Goal: Transaction & Acquisition: Purchase product/service

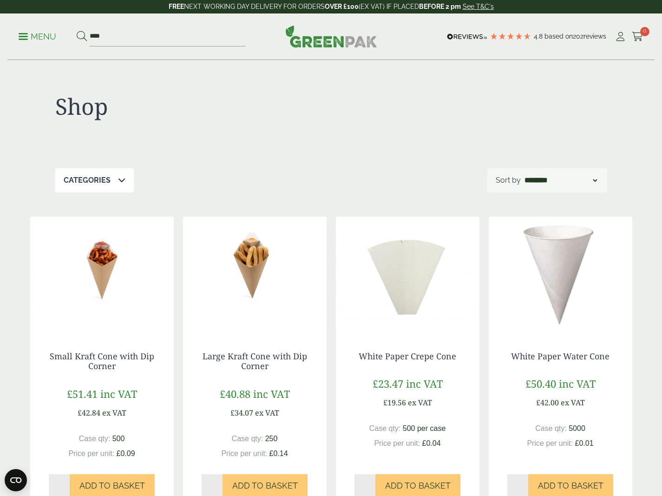
click at [43, 36] on p "Menu" at bounding box center [38, 36] width 38 height 11
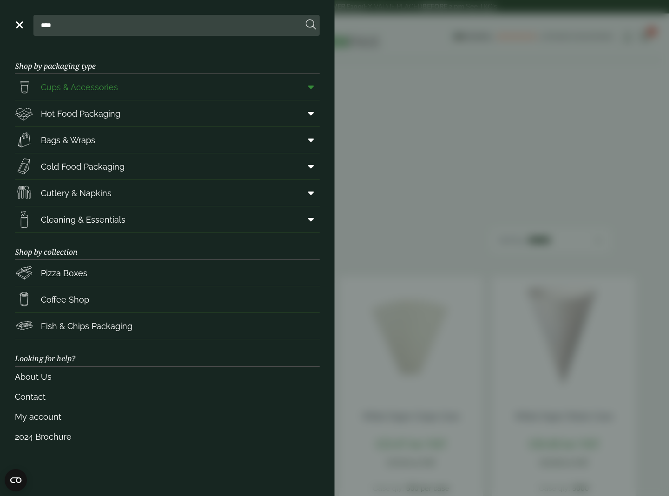
click at [90, 87] on span "Cups & Accessories" at bounding box center [79, 87] width 77 height 13
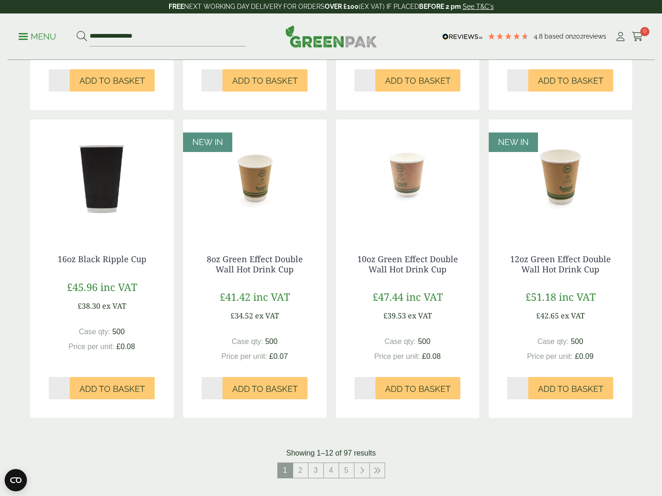
scroll to position [896, 0]
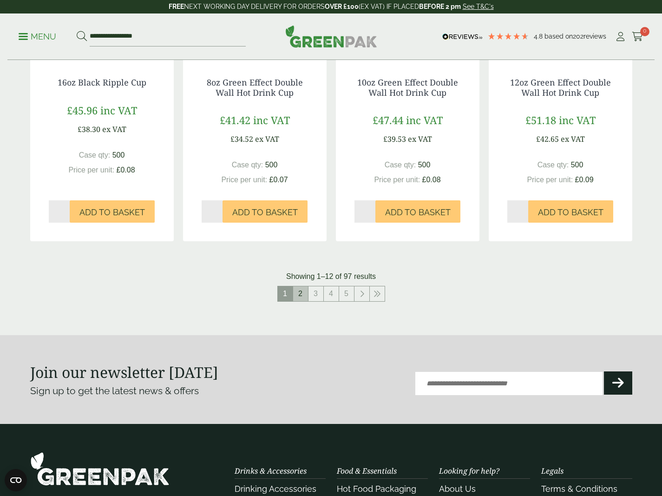
click at [303, 291] on link "2" at bounding box center [300, 293] width 15 height 15
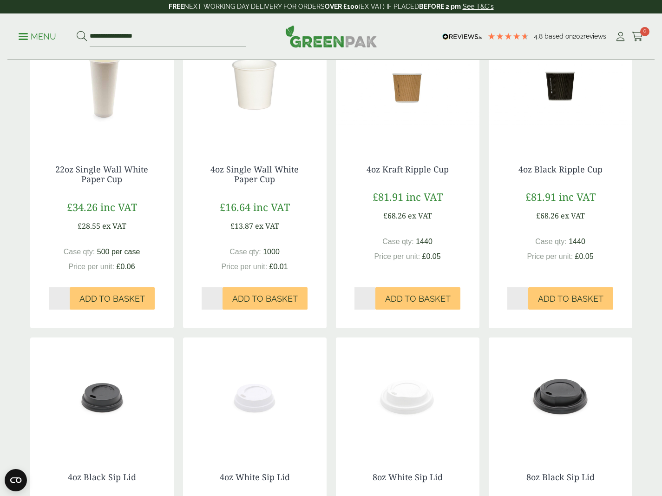
scroll to position [338, 0]
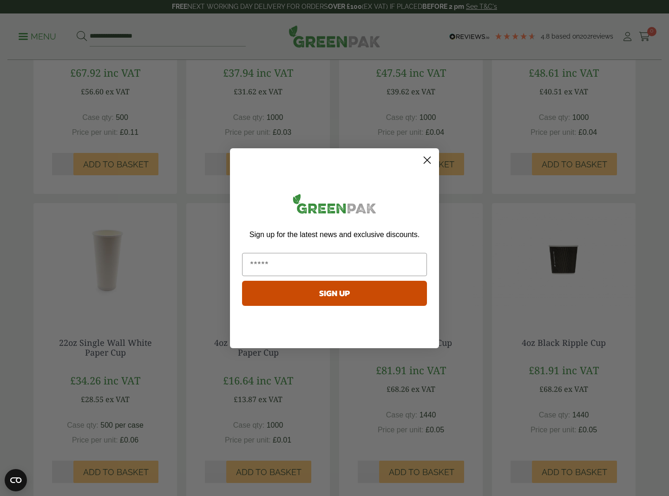
click at [426, 157] on circle "Close dialog" at bounding box center [427, 159] width 15 height 15
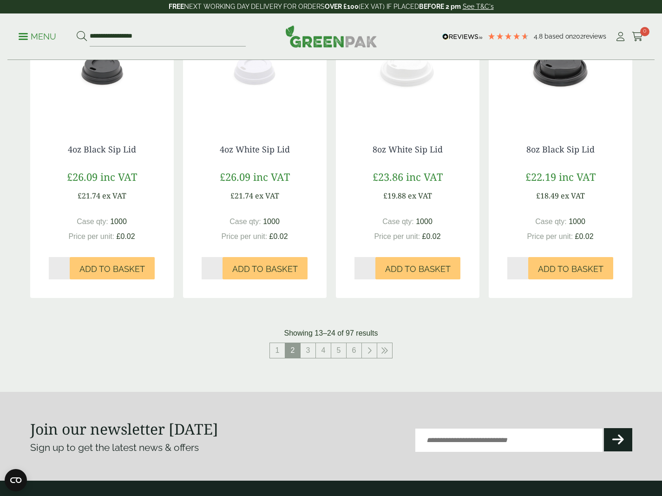
scroll to position [864, 0]
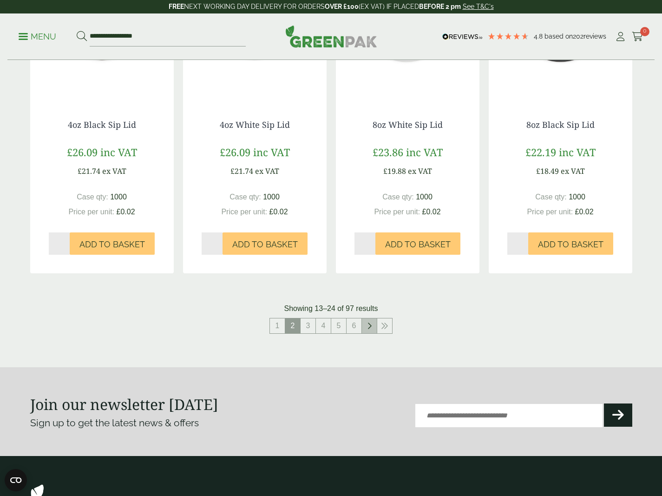
click at [372, 325] on link at bounding box center [369, 325] width 15 height 15
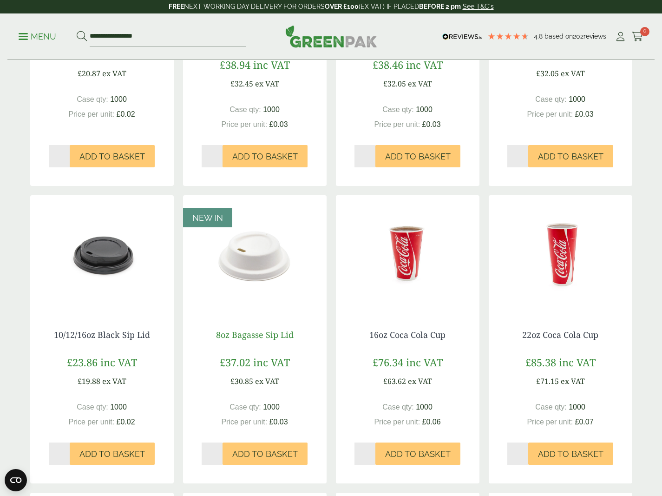
scroll to position [707, 0]
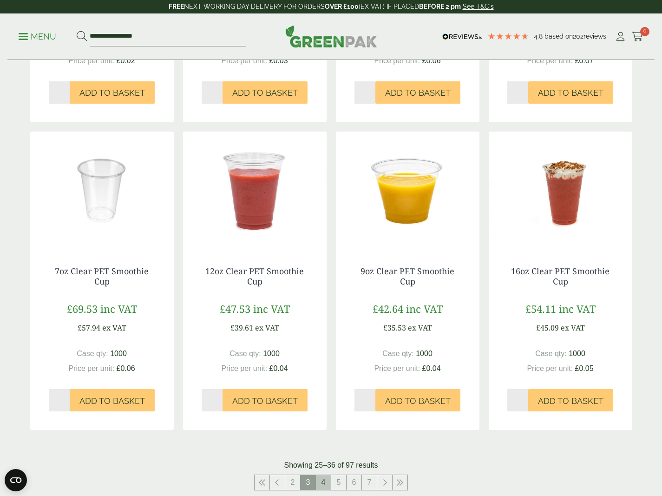
click at [324, 482] on link "4" at bounding box center [323, 482] width 15 height 15
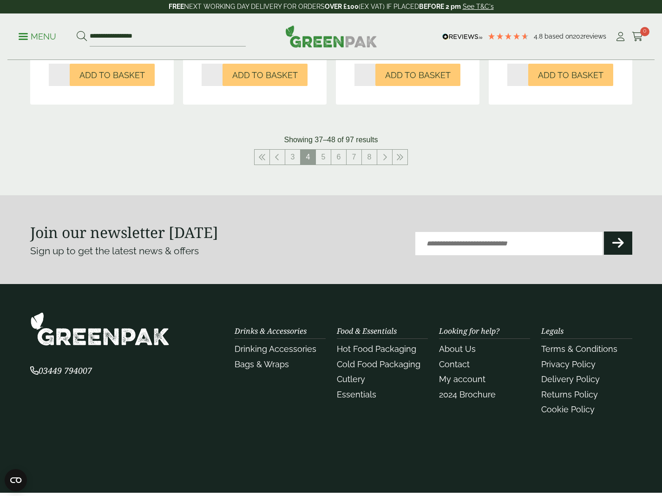
scroll to position [1036, 0]
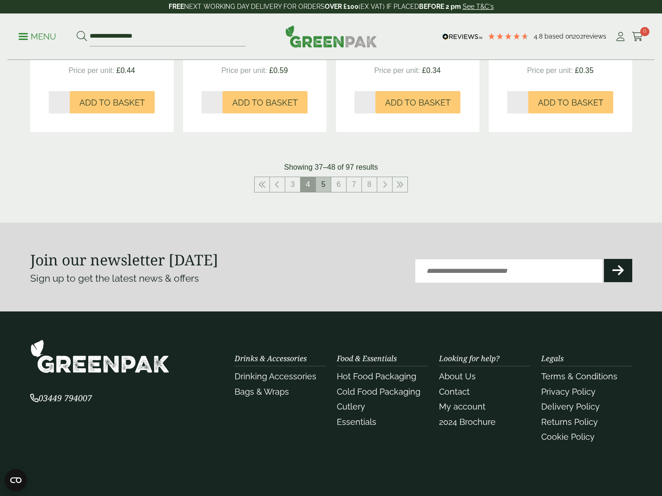
click at [325, 179] on link "5" at bounding box center [323, 184] width 15 height 15
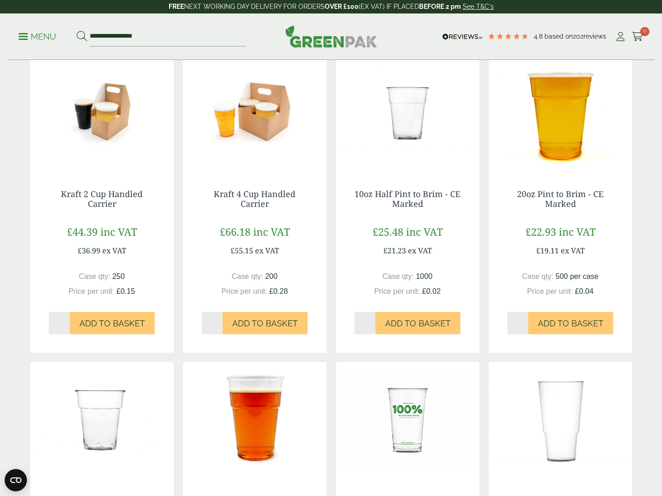
scroll to position [813, 0]
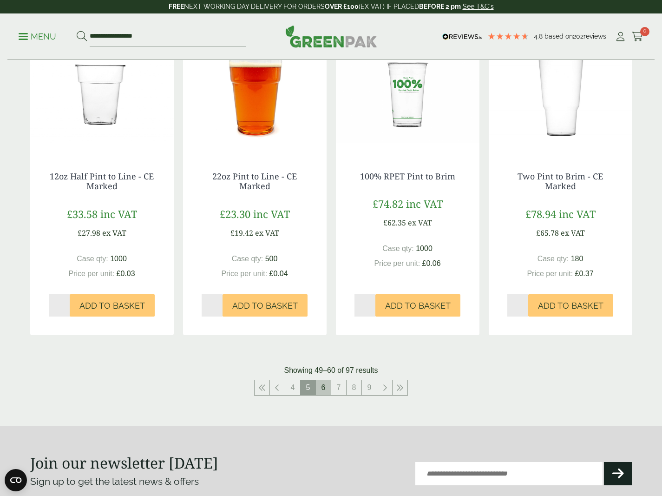
click at [328, 387] on link "6" at bounding box center [323, 387] width 15 height 15
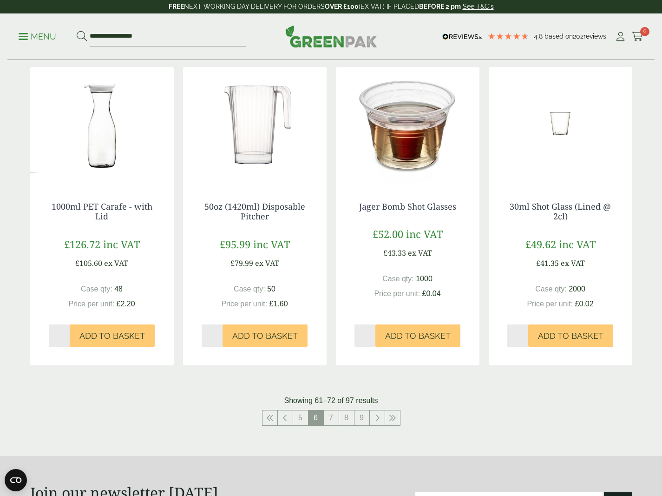
scroll to position [796, 0]
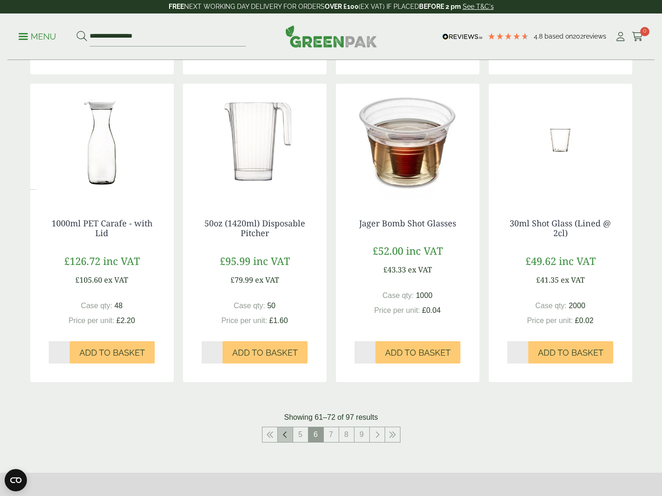
click at [285, 431] on icon at bounding box center [285, 434] width 5 height 7
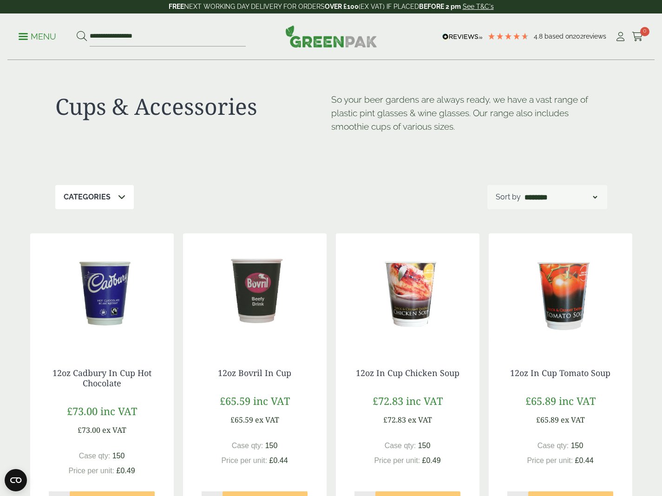
click at [41, 36] on p "Menu" at bounding box center [38, 36] width 38 height 11
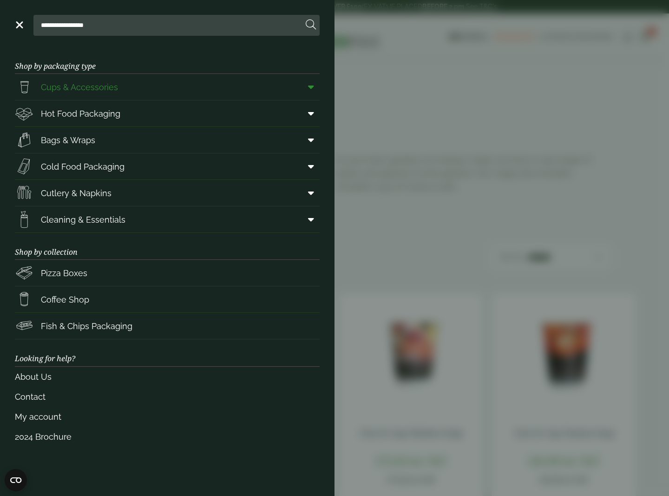
click at [316, 88] on span at bounding box center [309, 87] width 21 height 18
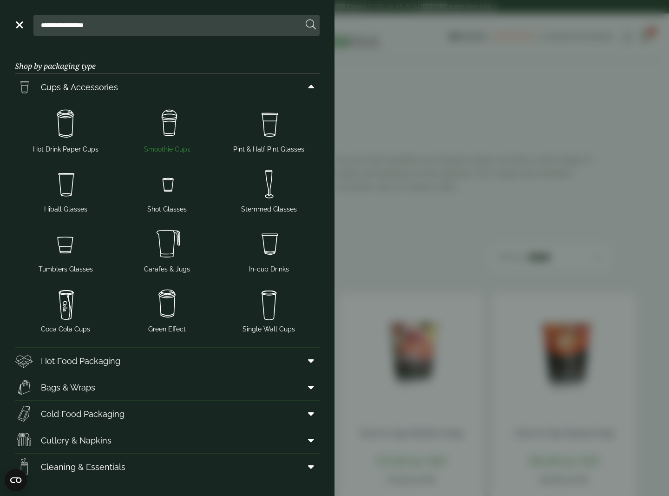
click at [176, 126] on img at bounding box center [167, 124] width 94 height 37
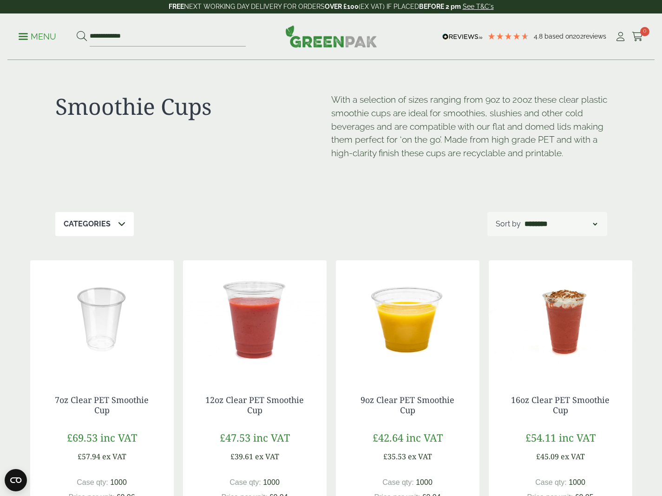
click at [29, 39] on p "Menu" at bounding box center [38, 36] width 38 height 11
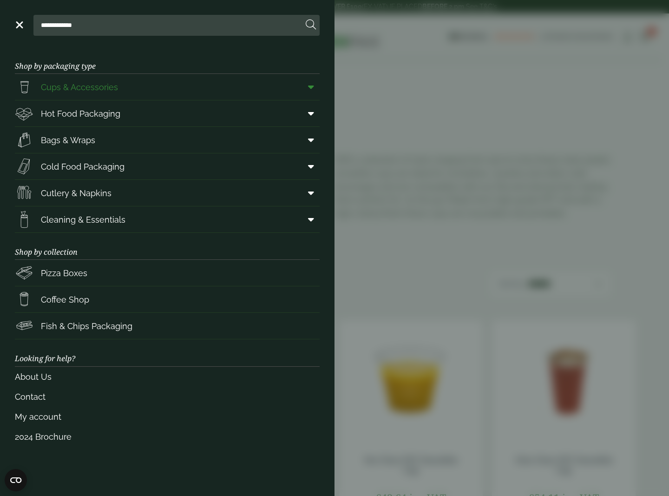
click at [310, 87] on icon at bounding box center [311, 86] width 6 height 9
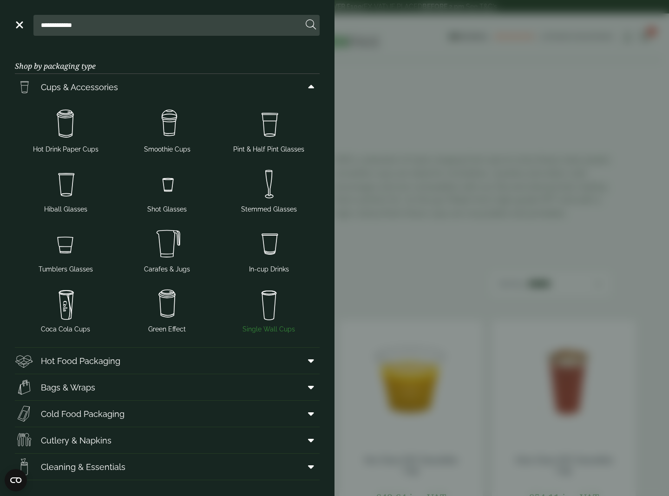
click at [266, 304] on img at bounding box center [269, 303] width 94 height 37
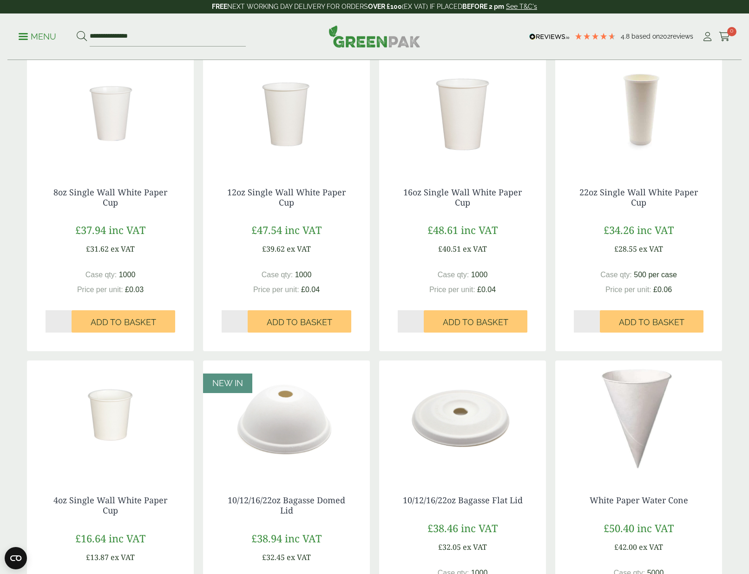
scroll to position [383, 0]
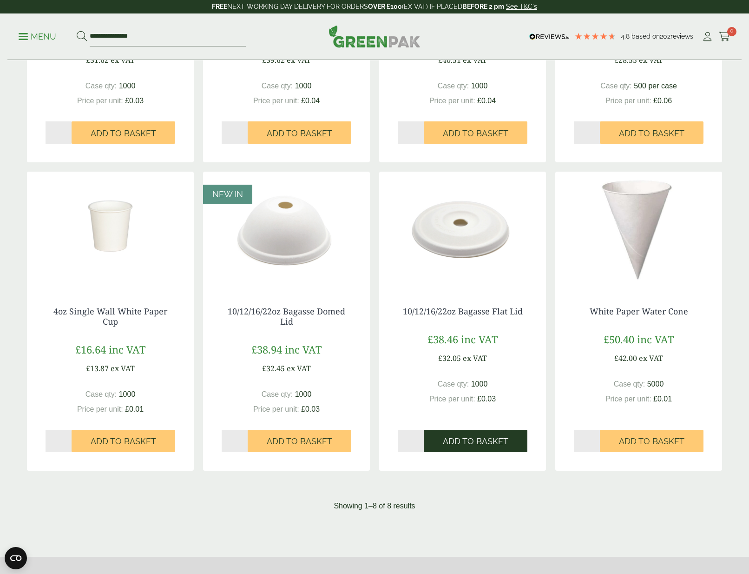
click at [485, 436] on span "Add to Basket" at bounding box center [476, 441] width 66 height 10
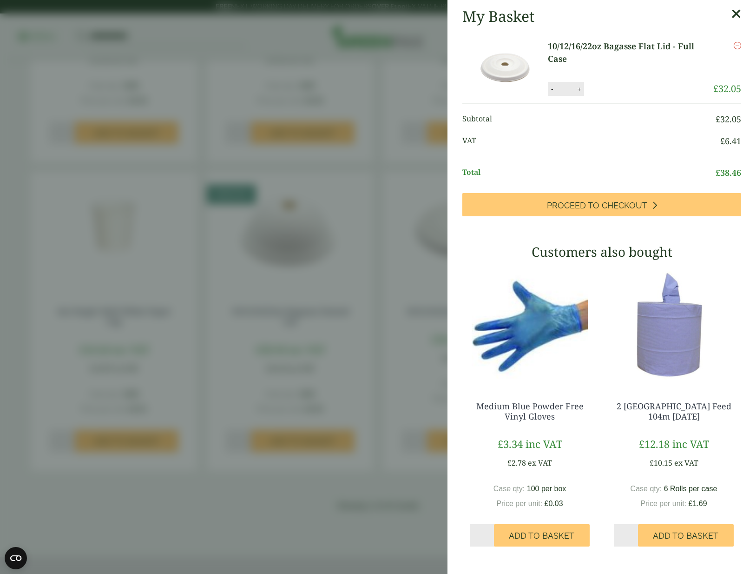
click at [662, 15] on icon at bounding box center [737, 13] width 10 height 13
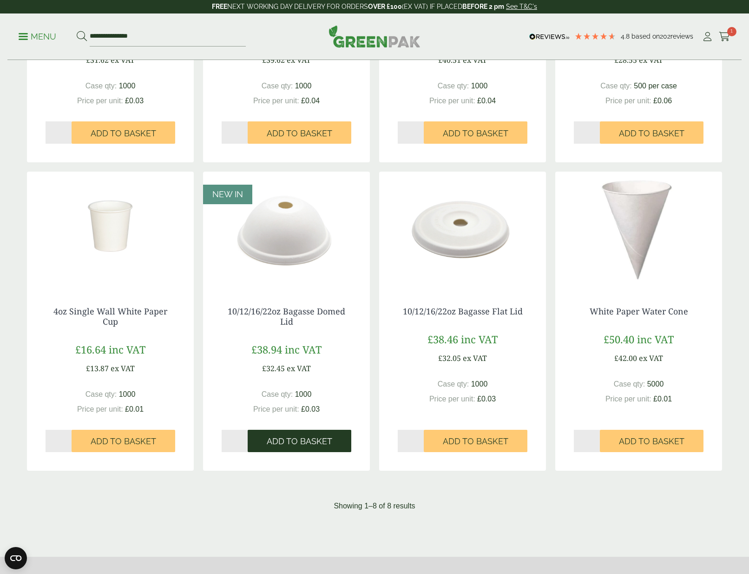
click at [312, 442] on span "Add to Basket" at bounding box center [300, 441] width 66 height 10
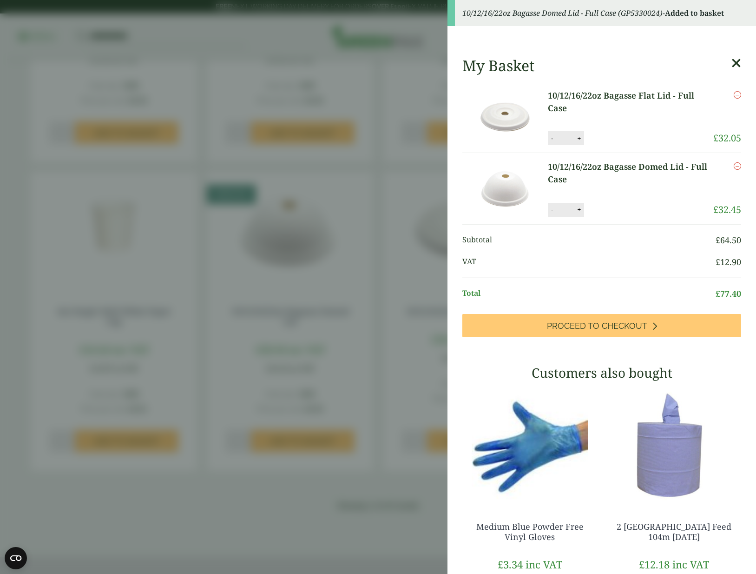
click at [662, 62] on icon at bounding box center [737, 63] width 10 height 13
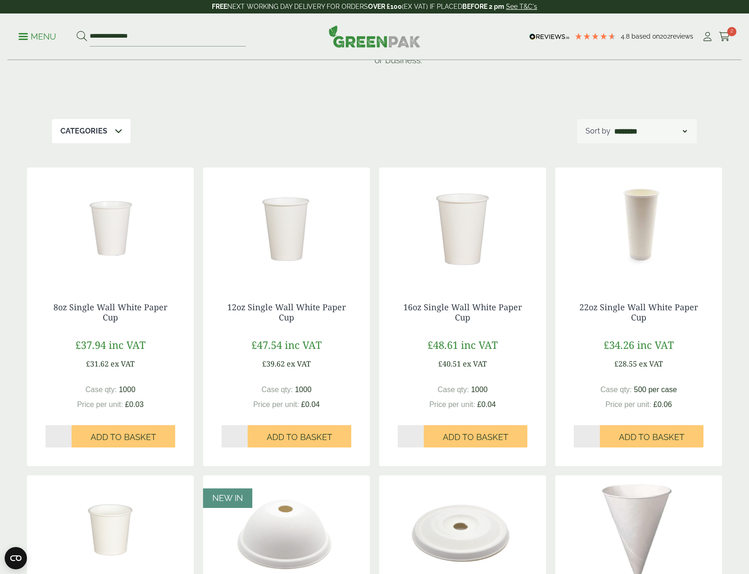
scroll to position [49, 0]
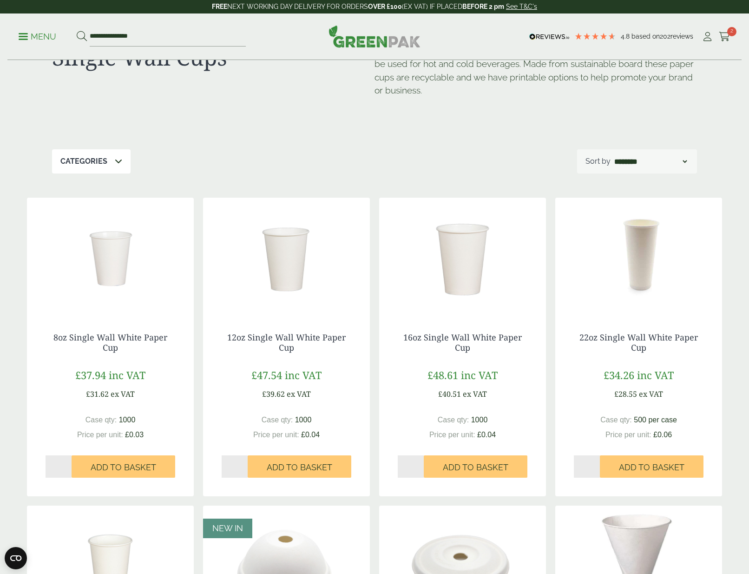
click at [284, 294] on img at bounding box center [286, 256] width 167 height 116
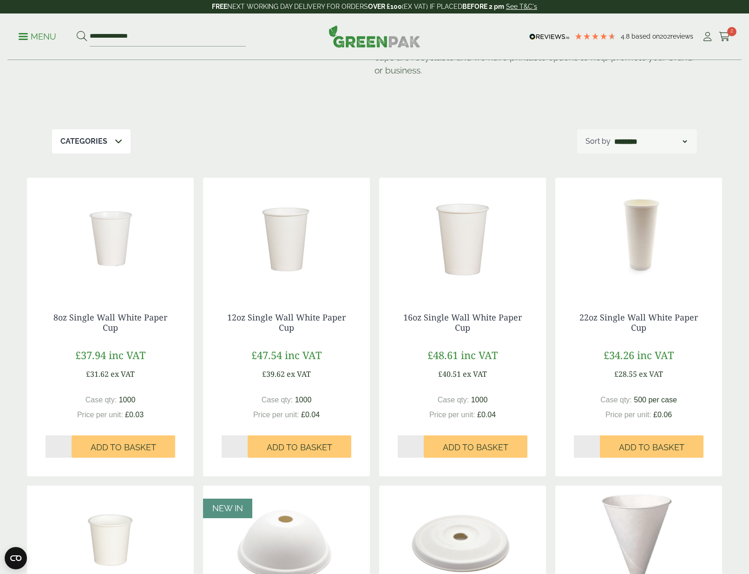
scroll to position [105, 0]
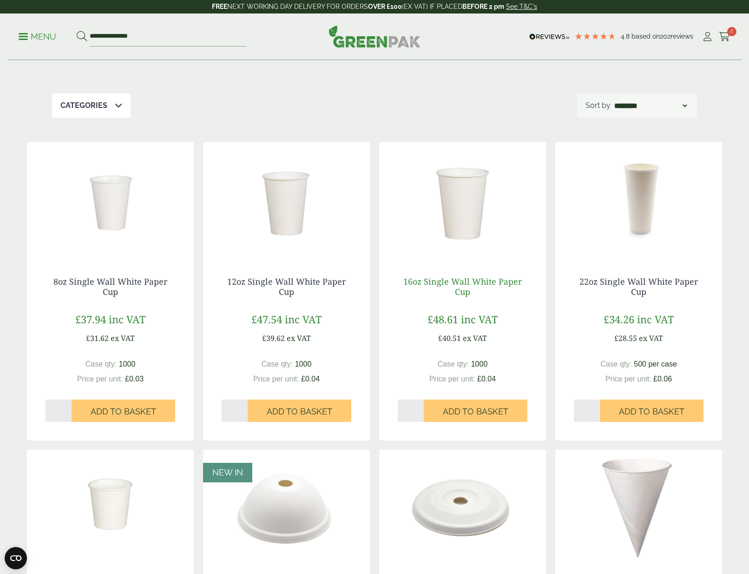
click at [443, 282] on link "16oz Single Wall White Paper Cup" at bounding box center [462, 286] width 119 height 21
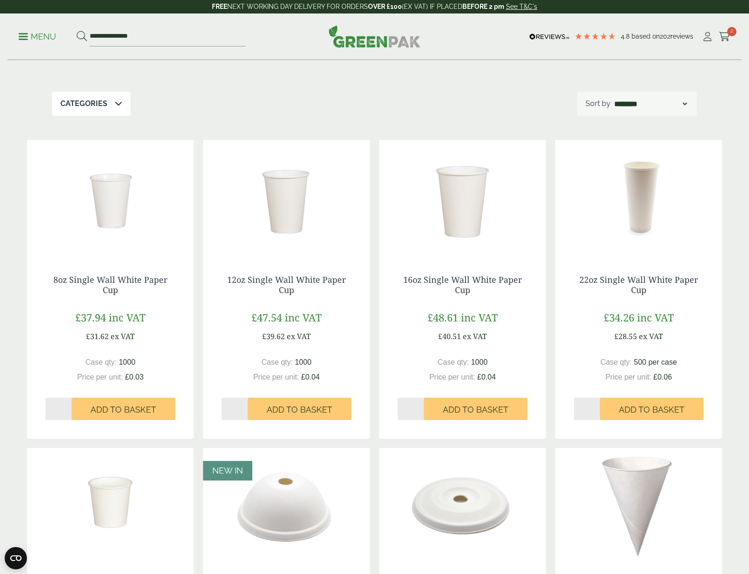
scroll to position [109, 0]
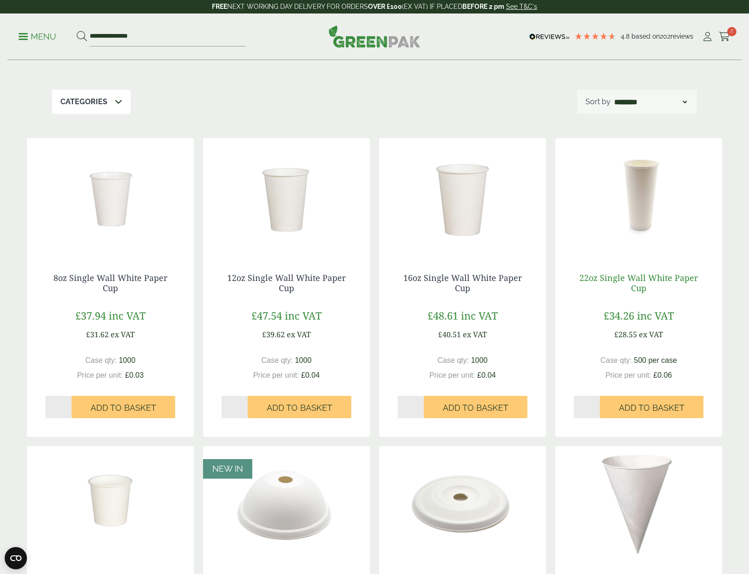
click at [643, 281] on link "22oz Single Wall White Paper Cup" at bounding box center [639, 282] width 119 height 21
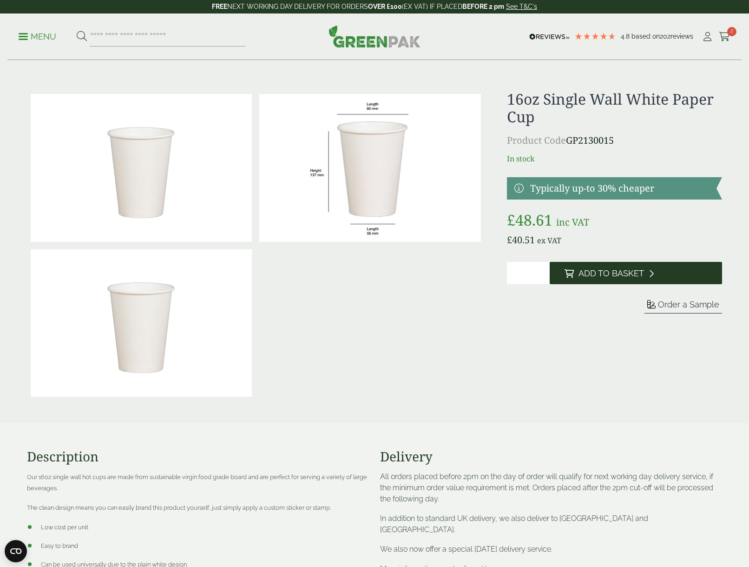
click at [619, 272] on span "Add to Basket" at bounding box center [612, 273] width 66 height 10
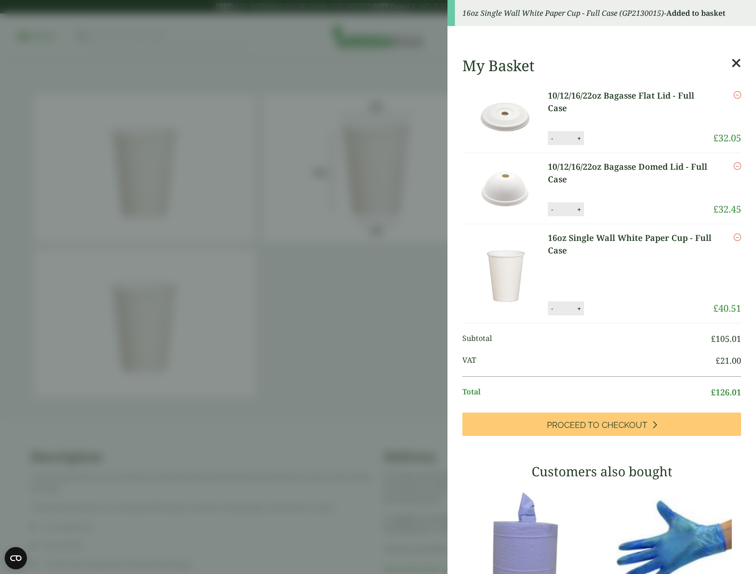
click at [732, 60] on icon at bounding box center [737, 63] width 10 height 13
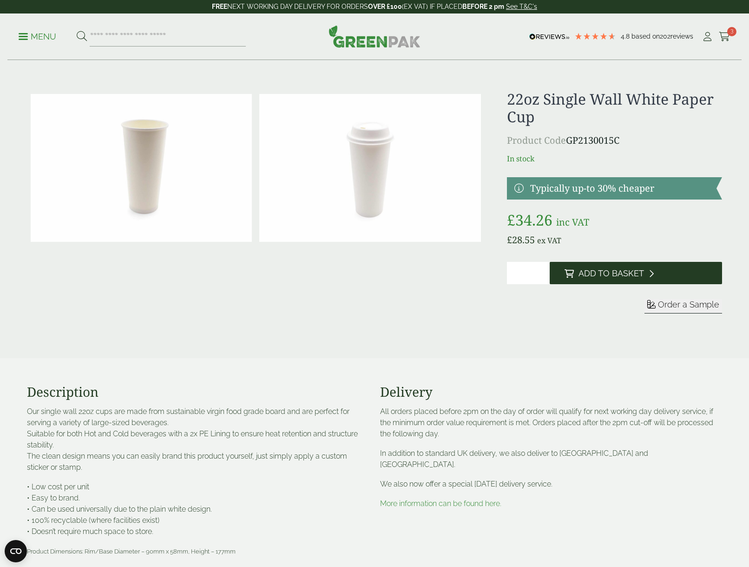
click at [615, 268] on span "Add to Basket" at bounding box center [612, 273] width 66 height 10
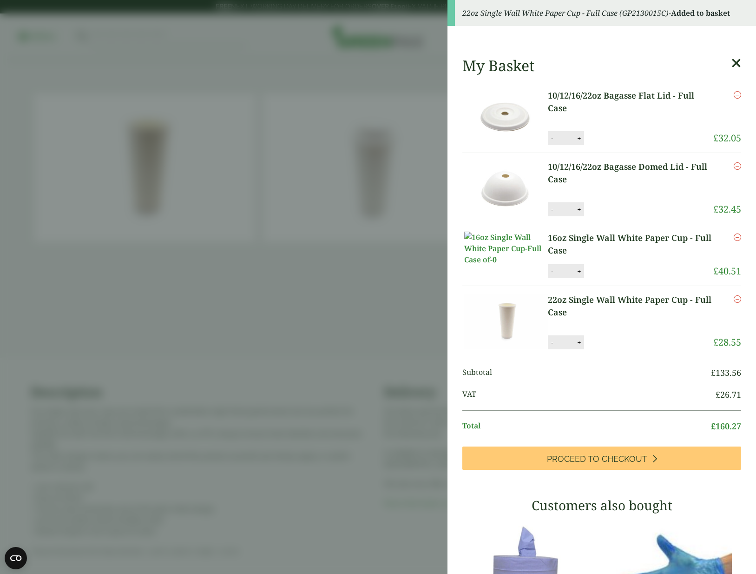
click at [734, 236] on icon "Remove this item" at bounding box center [737, 236] width 7 height 7
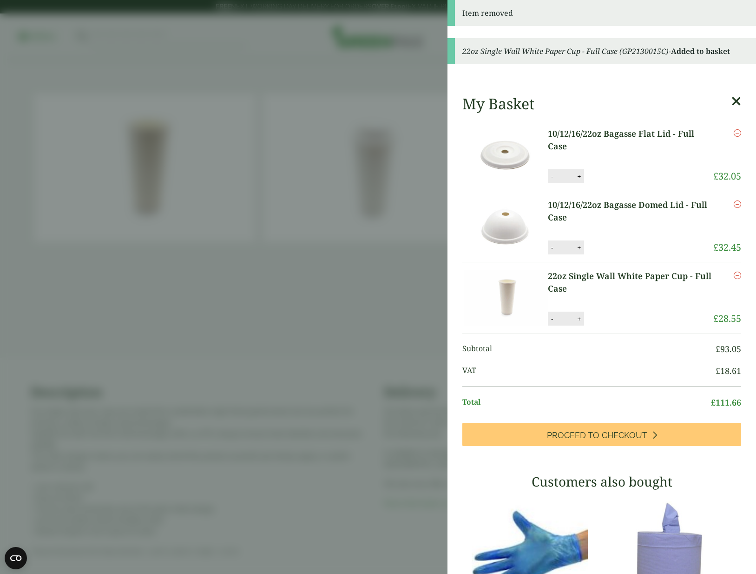
click at [347, 294] on aside "Item removed 22oz Single Wall White Paper Cup - Full Case (GP2130015C) - Added …" at bounding box center [378, 287] width 756 height 574
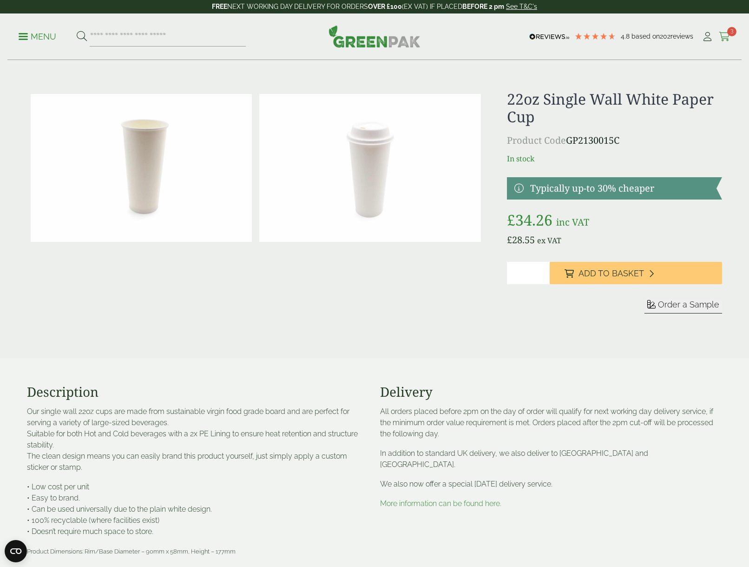
click at [728, 30] on span "3" at bounding box center [731, 31] width 9 height 9
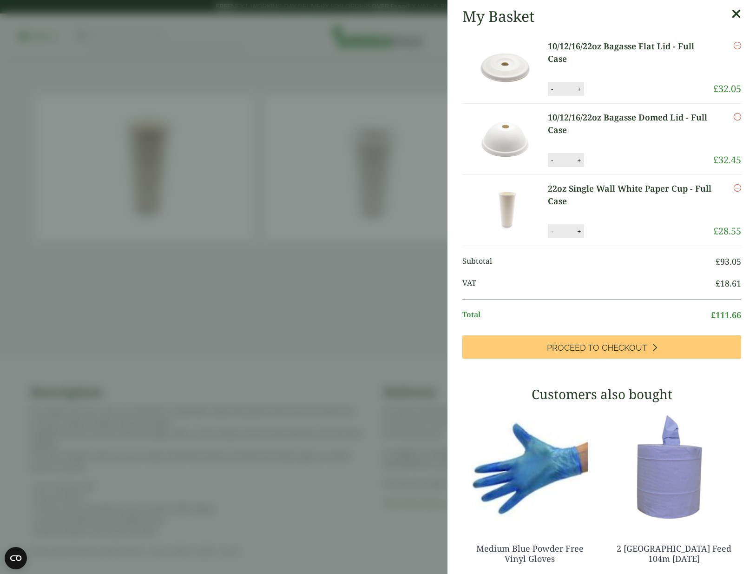
click at [632, 120] on link "10/12/16/22oz Bagasse Domed Lid - Full Case" at bounding box center [630, 123] width 165 height 25
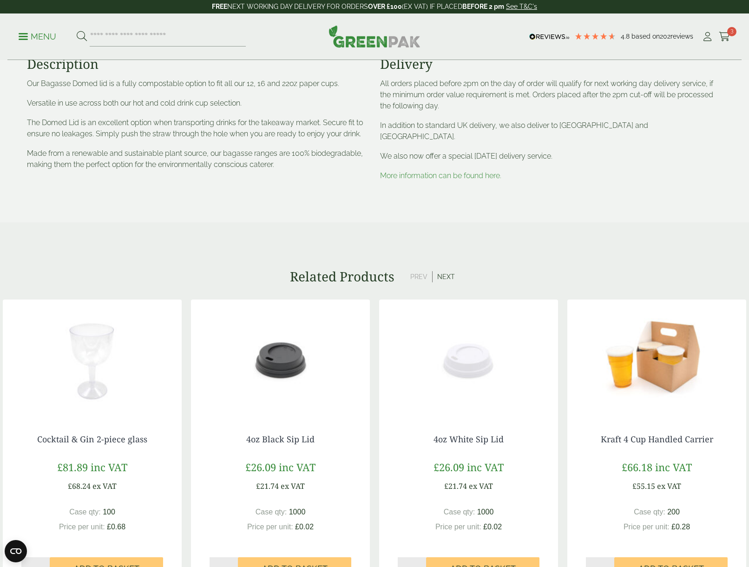
scroll to position [466, 0]
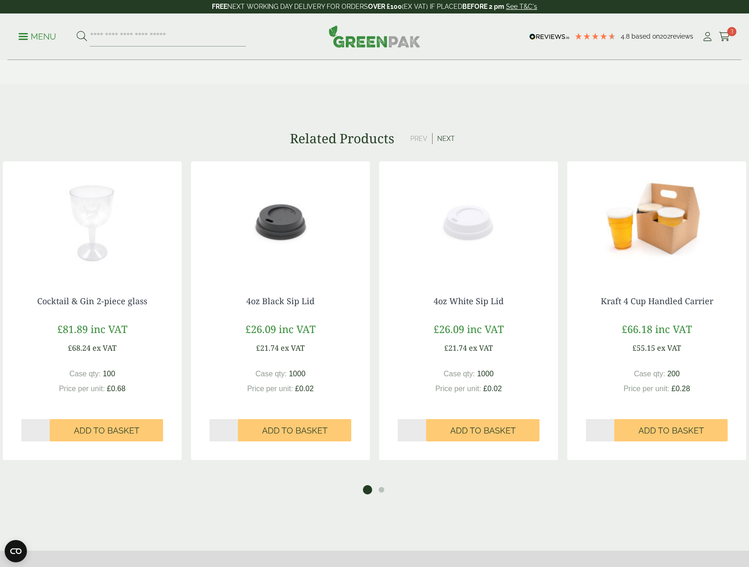
click at [452, 133] on button "Next" at bounding box center [446, 138] width 27 height 11
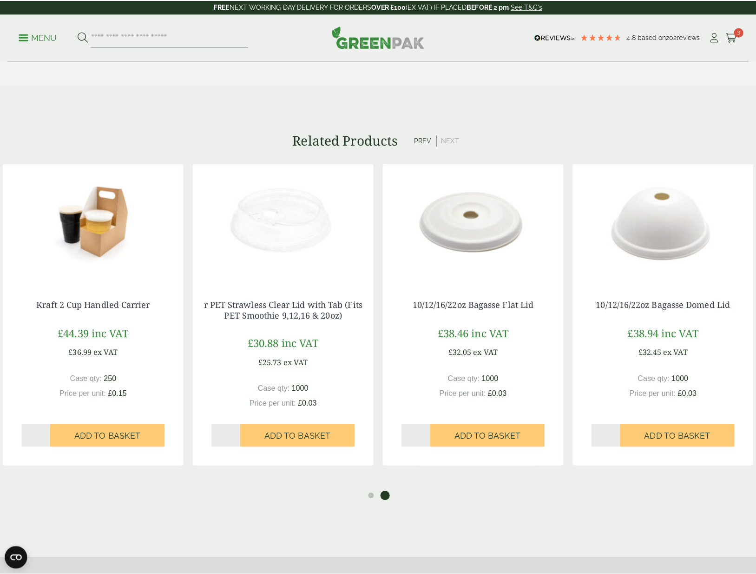
scroll to position [0, 0]
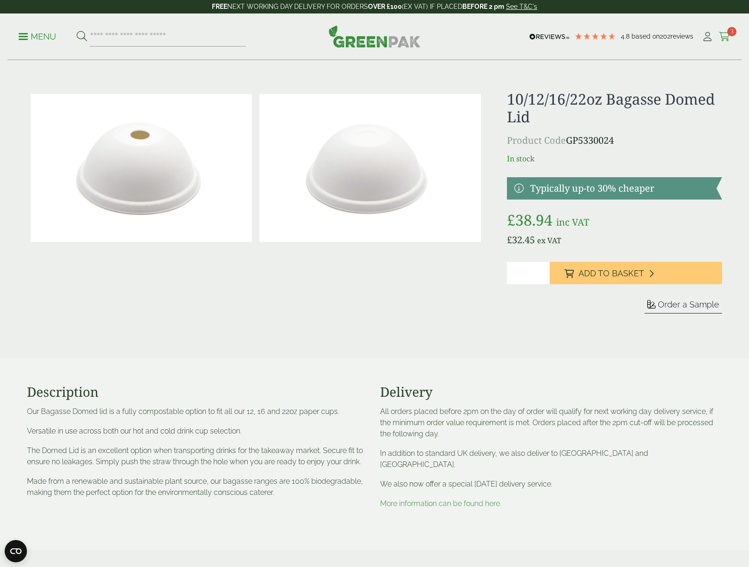
click at [730, 35] on span "3" at bounding box center [731, 31] width 9 height 9
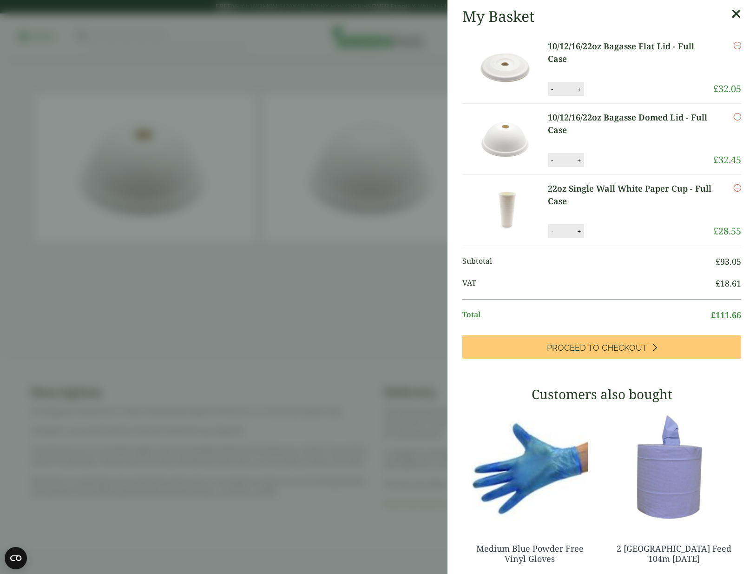
click at [588, 187] on link "22oz Single Wall White Paper Cup - Full Case" at bounding box center [630, 194] width 165 height 25
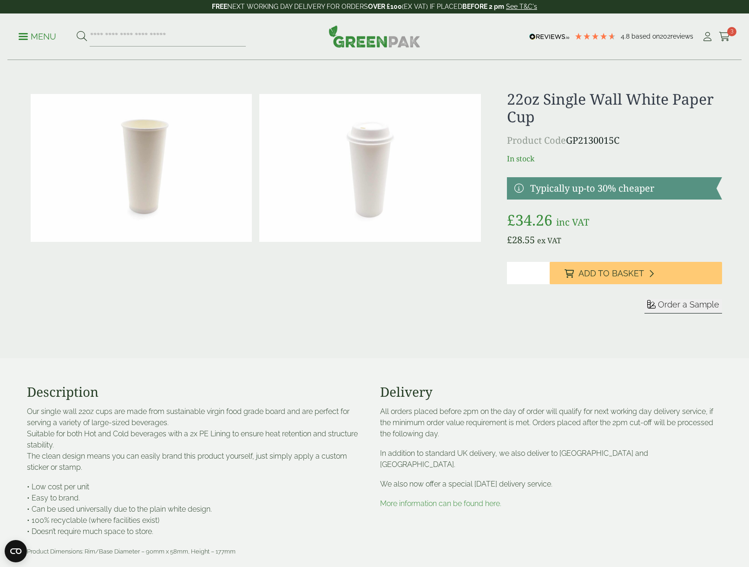
click at [39, 40] on p "Menu" at bounding box center [38, 36] width 38 height 11
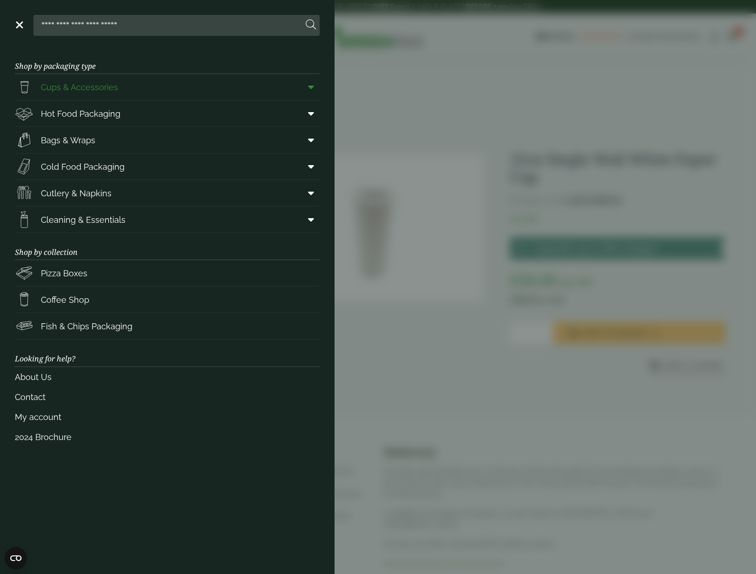
click at [72, 85] on span "Cups & Accessories" at bounding box center [79, 87] width 77 height 13
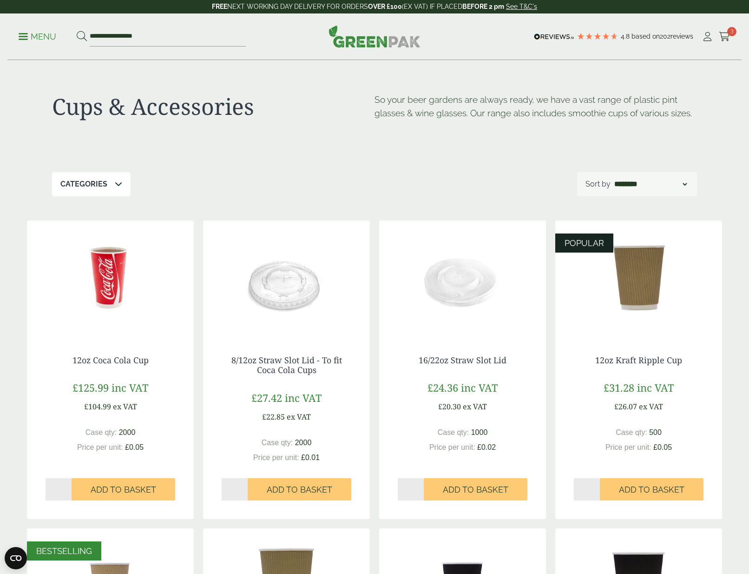
click at [109, 175] on div "Categories" at bounding box center [91, 184] width 79 height 24
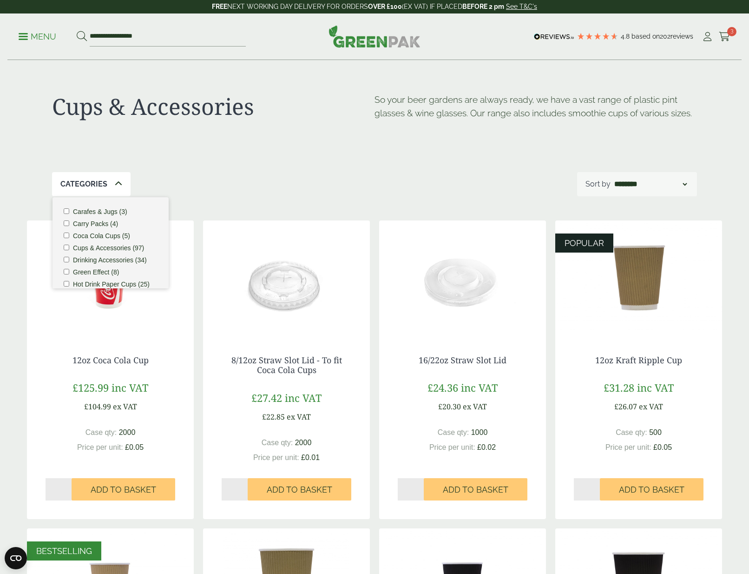
click at [112, 186] on div "Categories" at bounding box center [91, 184] width 79 height 24
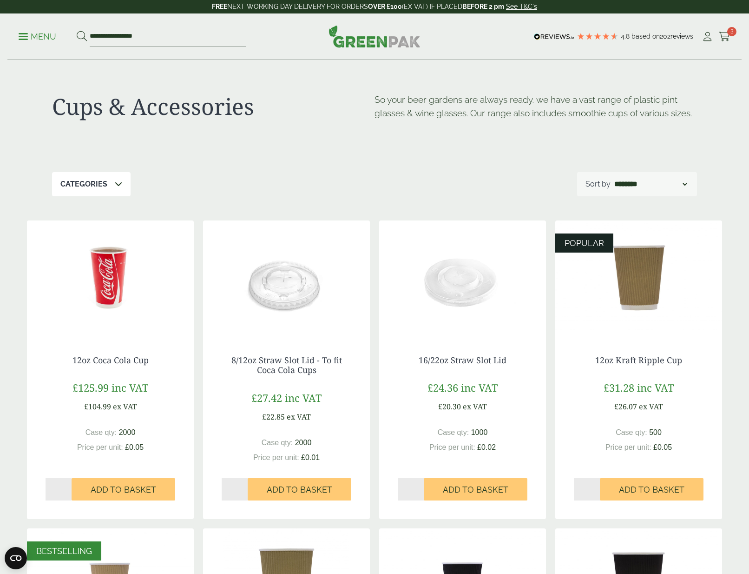
click at [107, 183] on div "Categories" at bounding box center [91, 184] width 79 height 24
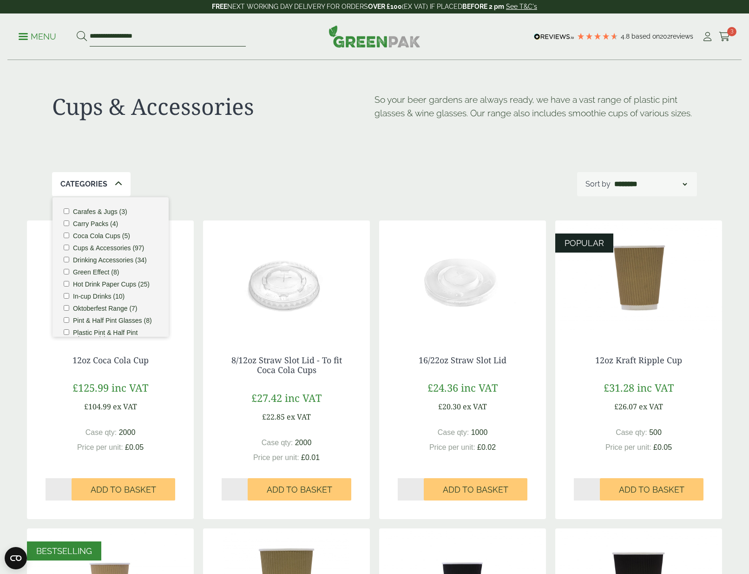
click at [128, 39] on input "**********" at bounding box center [168, 37] width 156 height 20
drag, startPoint x: 185, startPoint y: 35, endPoint x: 81, endPoint y: 35, distance: 103.7
click at [81, 35] on form "**********" at bounding box center [161, 37] width 169 height 20
type input "*******"
click at [81, 36] on button at bounding box center [82, 37] width 10 height 12
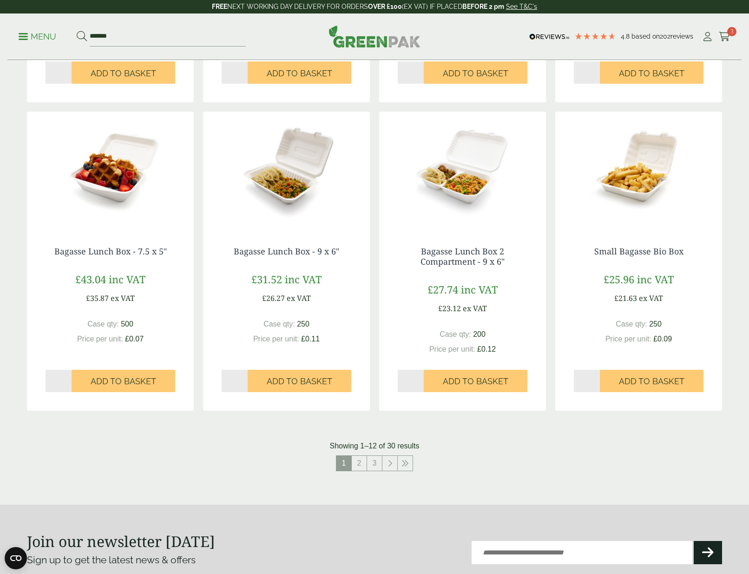
scroll to position [727, 0]
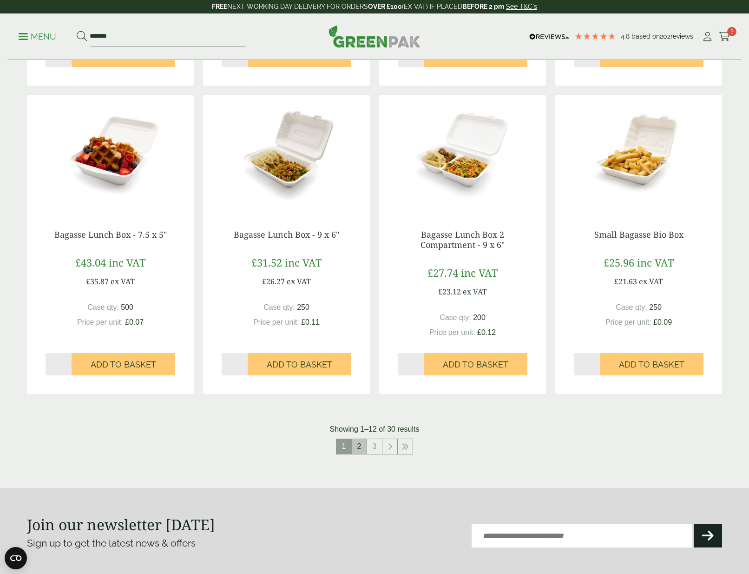
click at [356, 443] on link "2" at bounding box center [359, 446] width 15 height 15
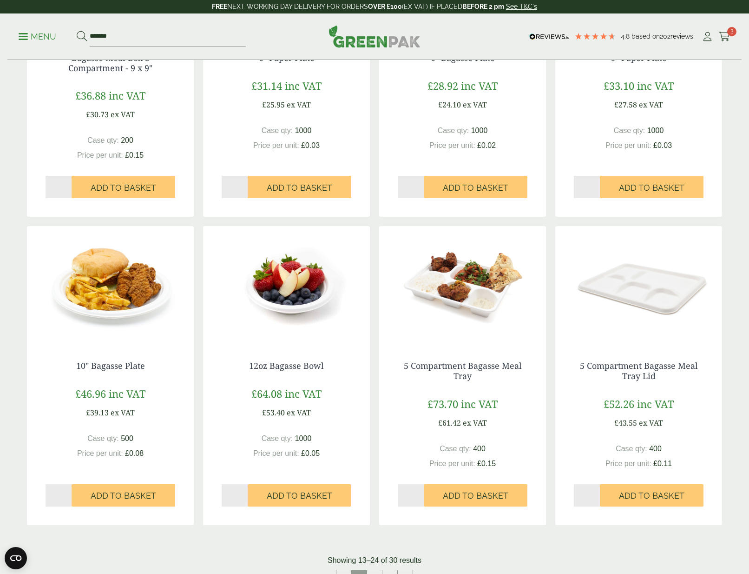
scroll to position [632, 0]
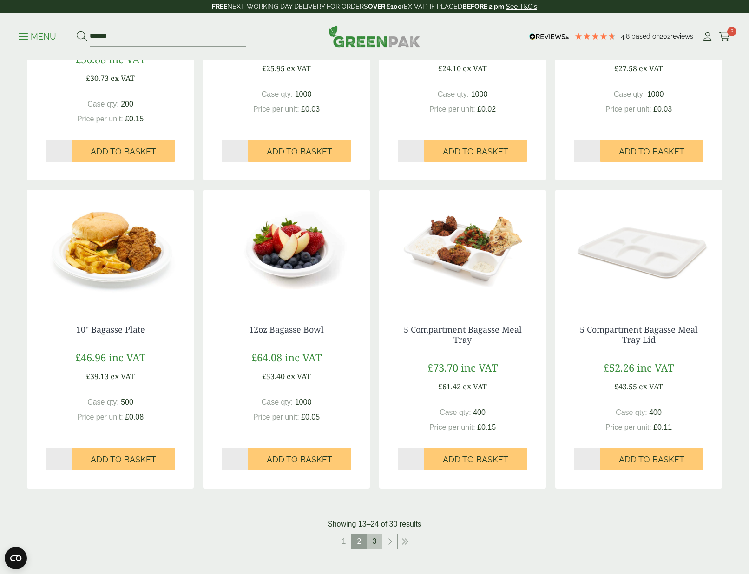
click at [376, 538] on link "3" at bounding box center [374, 541] width 15 height 15
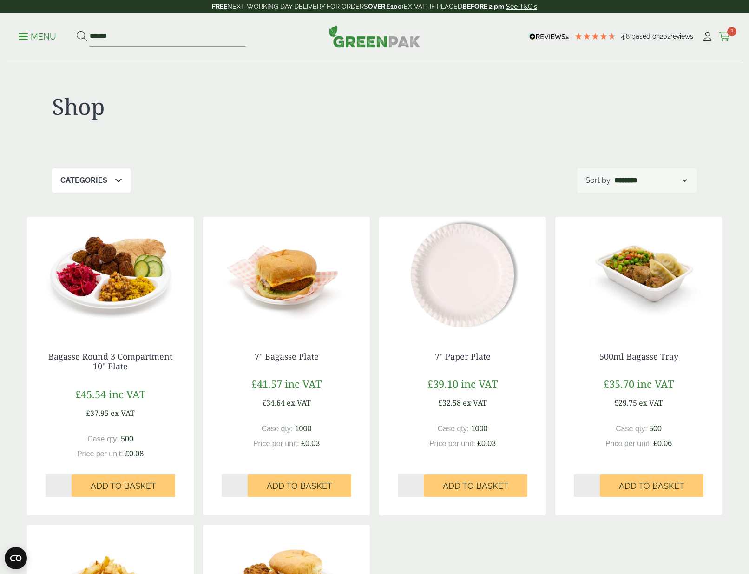
click at [727, 32] on span "3" at bounding box center [731, 31] width 9 height 9
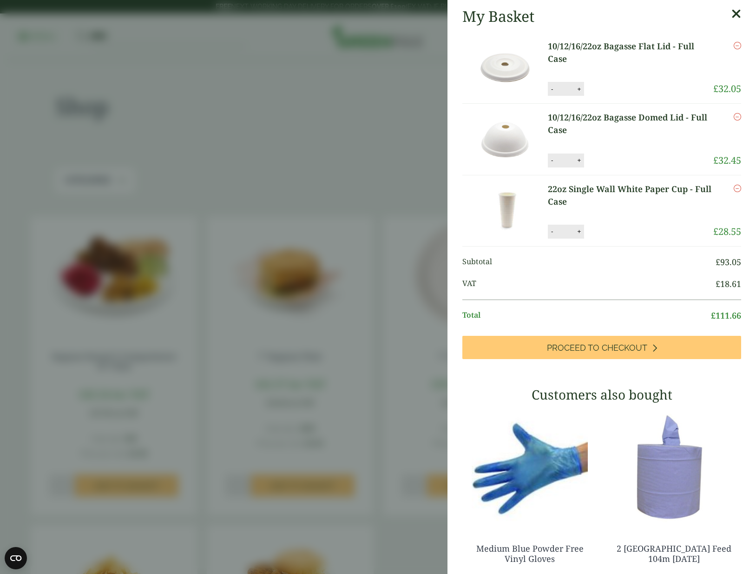
click at [622, 192] on link "22oz Single Wall White Paper Cup - Full Case" at bounding box center [630, 195] width 165 height 25
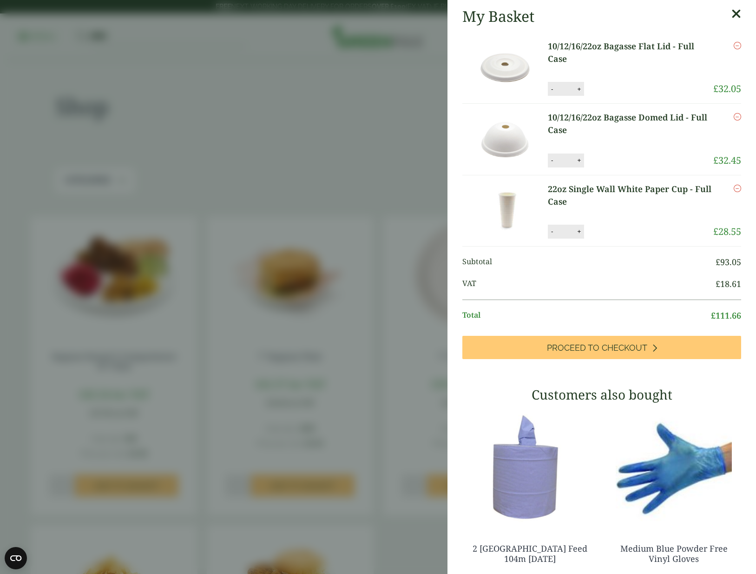
click at [217, 157] on aside "My Basket 10/12/16/22oz Bagasse Flat Lid - Full Case 10/12/16/22oz Bagasse Flat…" at bounding box center [378, 287] width 756 height 574
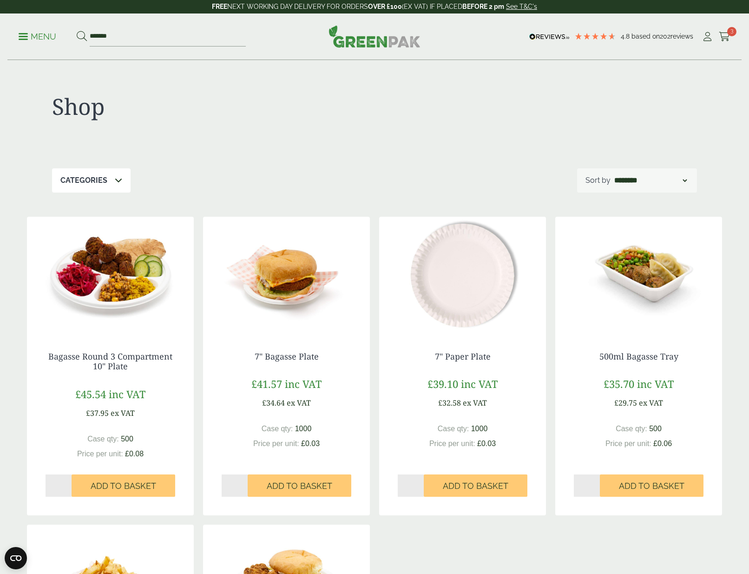
click at [24, 35] on p "Menu" at bounding box center [38, 36] width 38 height 11
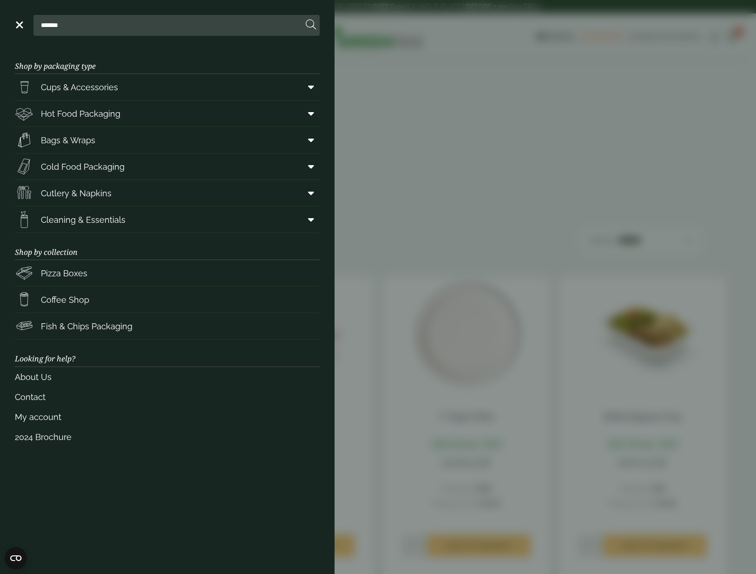
drag, startPoint x: 80, startPoint y: 31, endPoint x: 30, endPoint y: 23, distance: 50.9
click at [30, 23] on div "*******" at bounding box center [167, 25] width 305 height 21
type input "********"
click at [311, 25] on button at bounding box center [311, 25] width 10 height 12
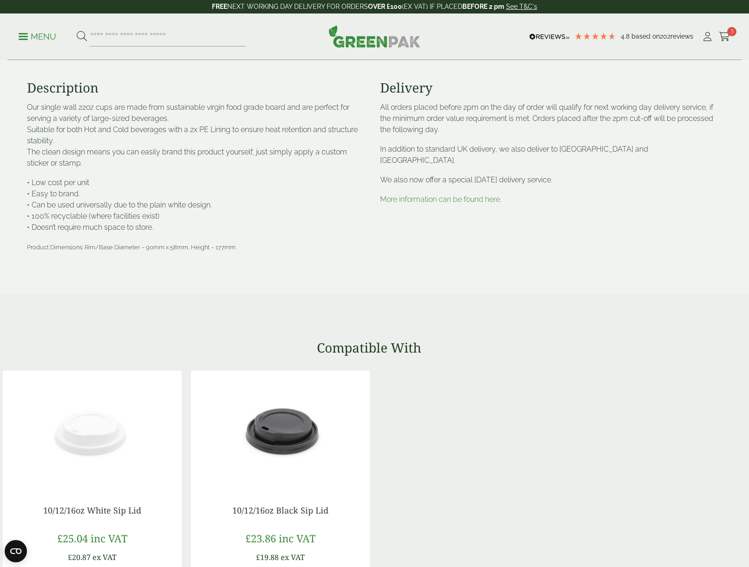
scroll to position [274, 0]
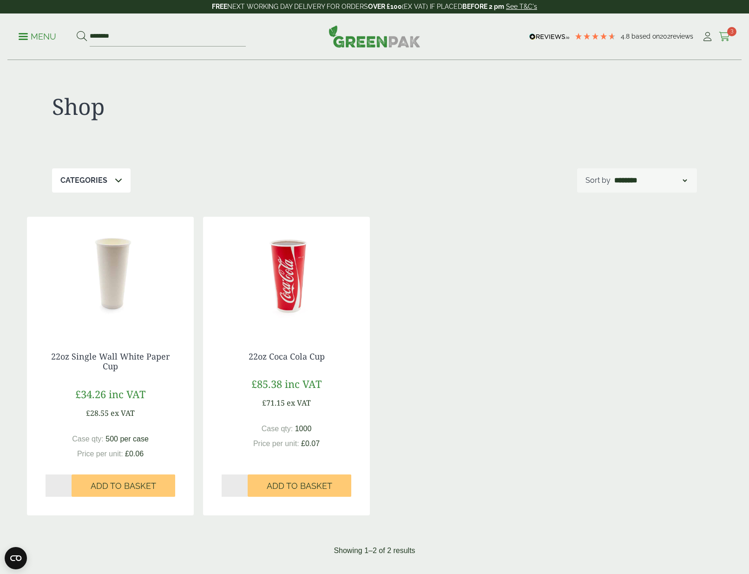
click at [730, 37] on icon at bounding box center [725, 36] width 12 height 9
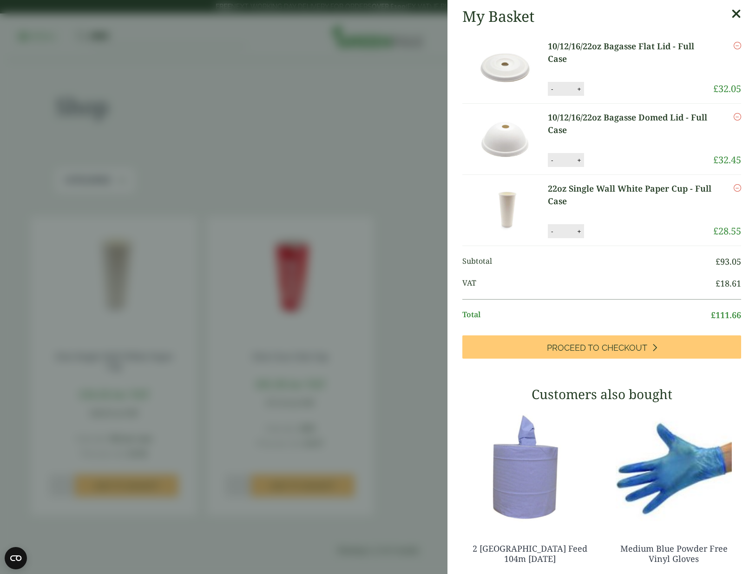
click at [734, 119] on icon "Remove this item" at bounding box center [737, 116] width 7 height 7
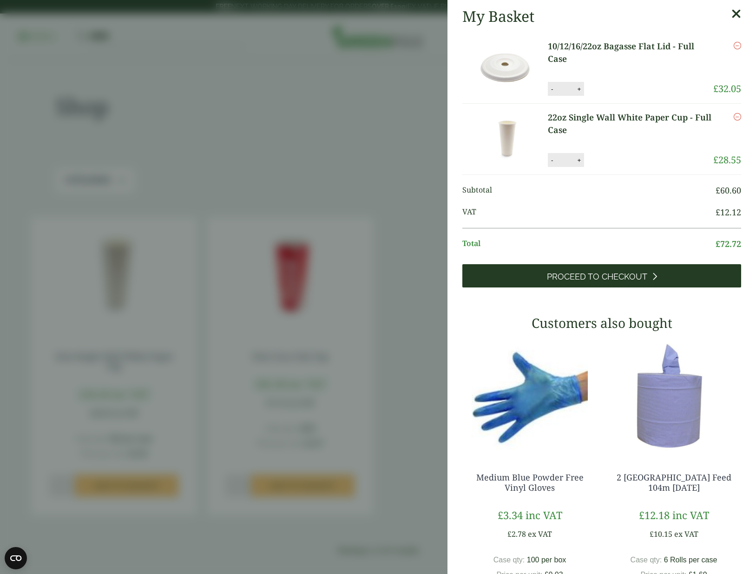
click at [584, 273] on span "Proceed to Checkout" at bounding box center [597, 276] width 100 height 10
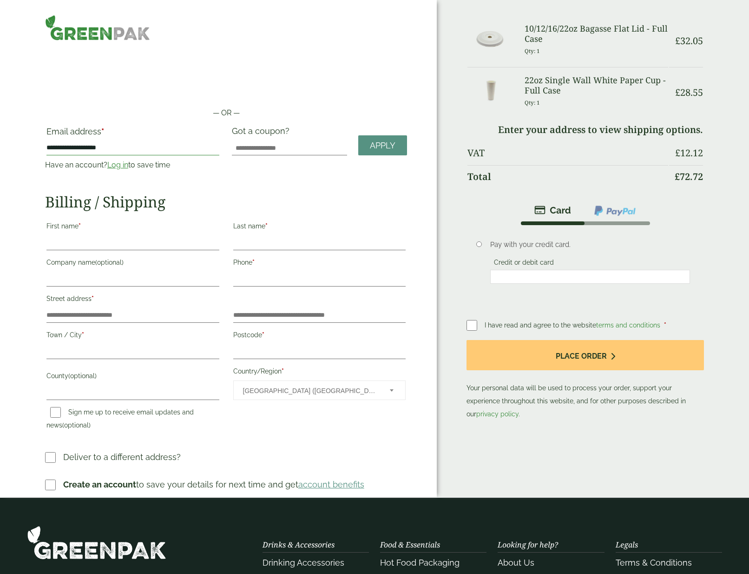
type input "**********"
type input "*****"
type input "****"
type input "********"
paste input "**********"
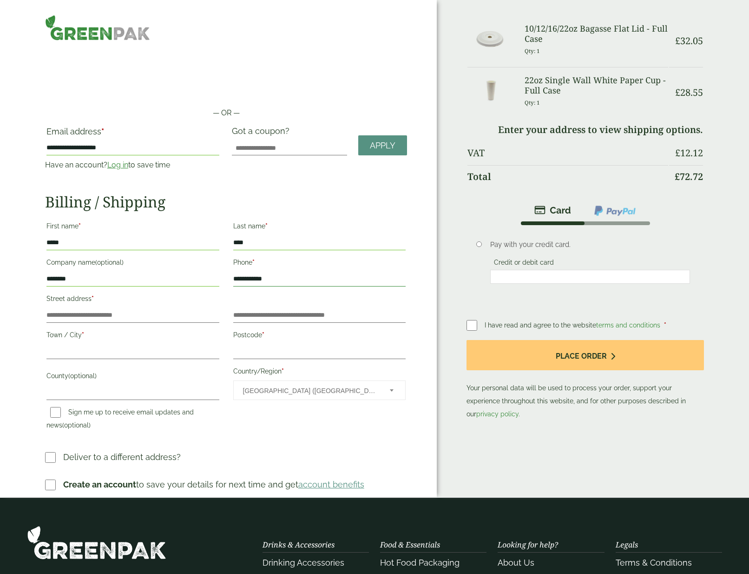
type input "**********"
click at [212, 317] on input "Street address *" at bounding box center [132, 315] width 173 height 15
click at [88, 317] on input "Street address *" at bounding box center [132, 315] width 173 height 15
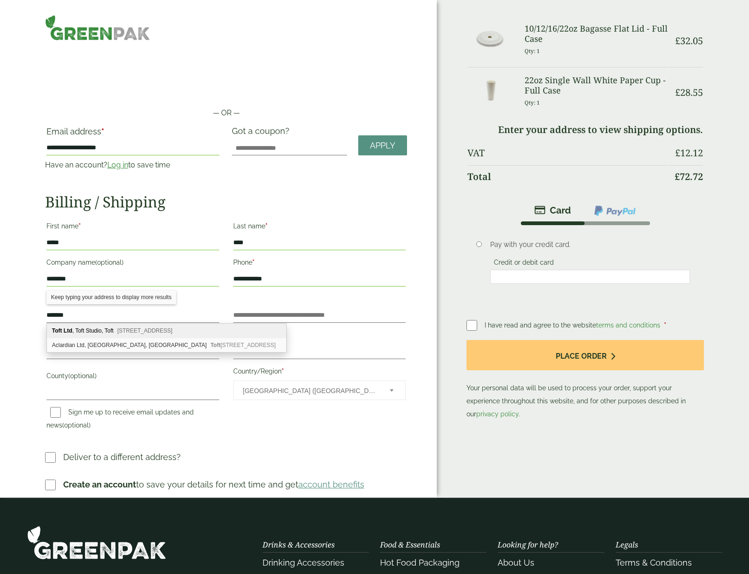
click at [98, 329] on div "Toft Ltd , Toft Studio, Toft Dunchurch, Rugby, CV22 6NR" at bounding box center [167, 331] width 240 height 14
type input "********"
type input "**********"
type input "*****"
type input "********"
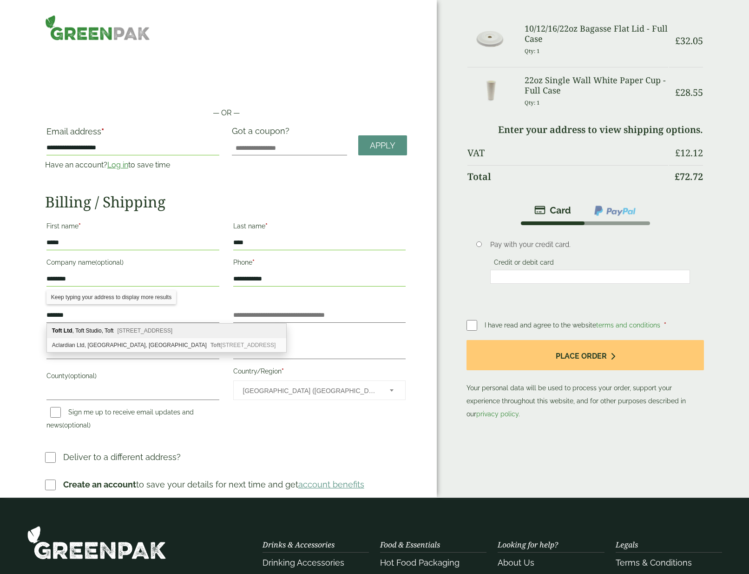
type input "**********"
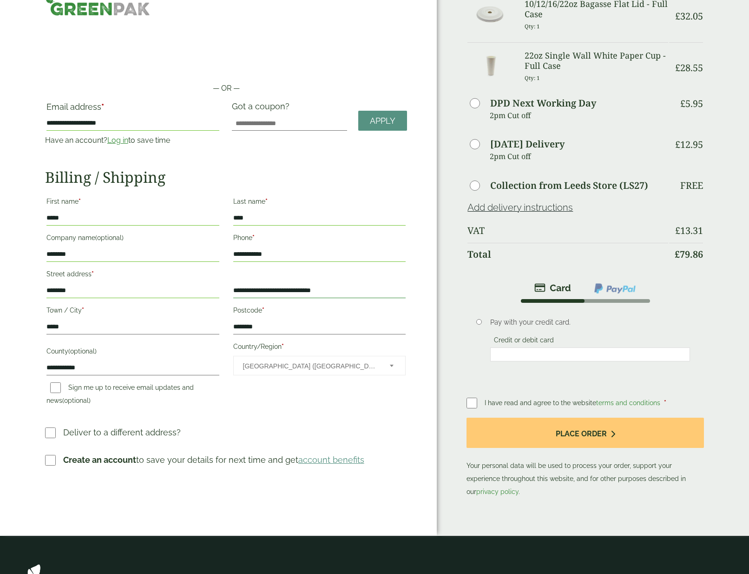
scroll to position [52, 0]
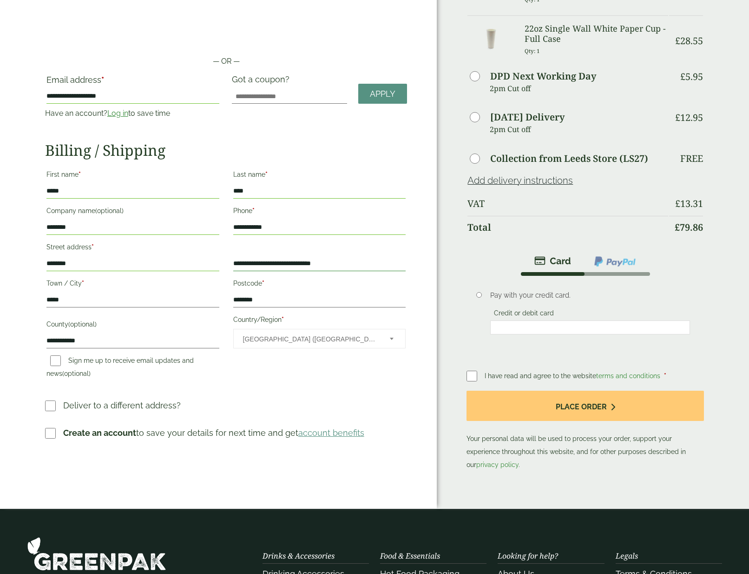
type input "**********"
click at [604, 267] on img at bounding box center [615, 261] width 43 height 12
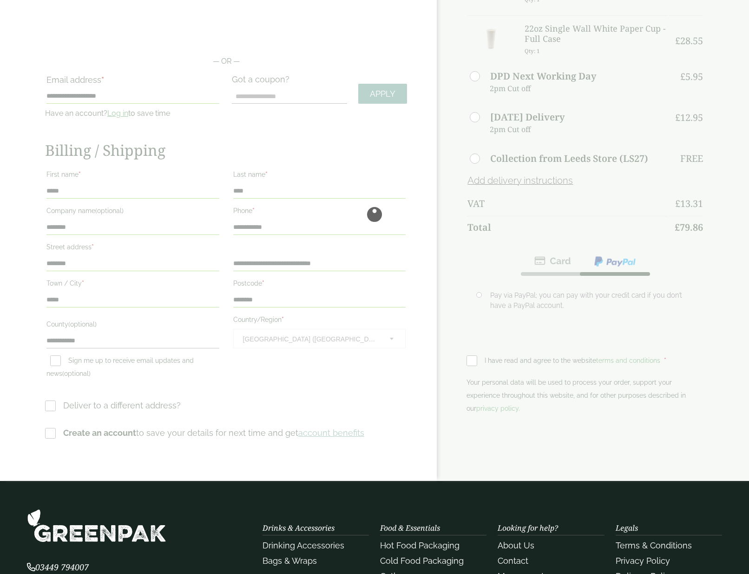
scroll to position [0, 0]
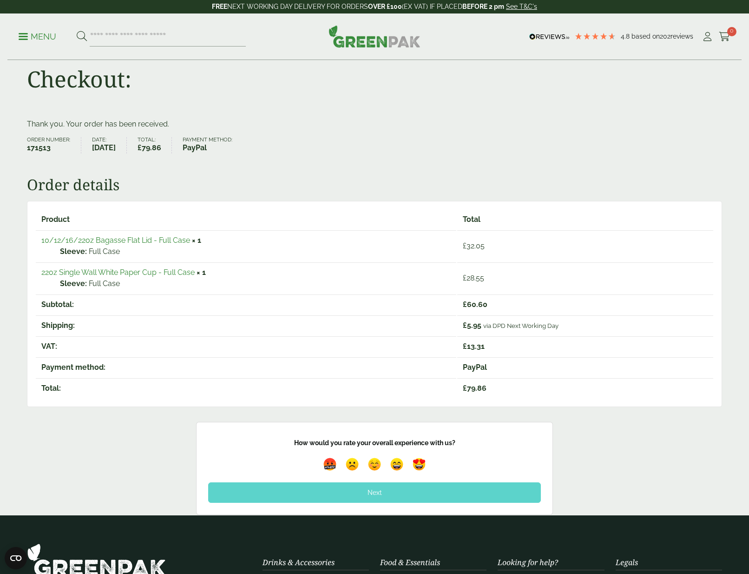
scroll to position [129, 0]
